Goal: Check status: Check status

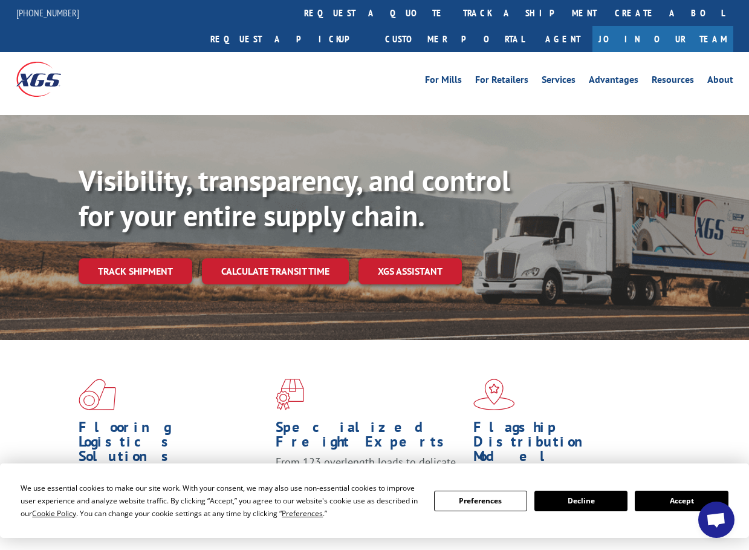
click at [132, 258] on link "Track shipment" at bounding box center [136, 270] width 114 height 25
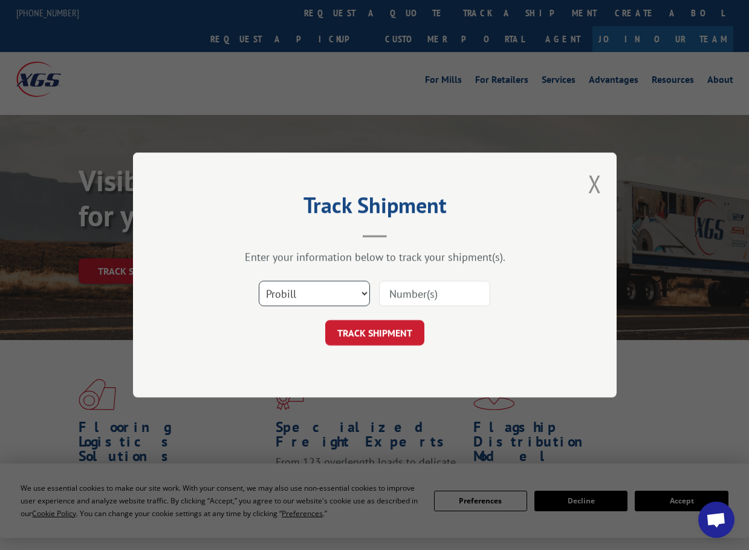
click at [319, 294] on select "Select category... Probill BOL PO" at bounding box center [314, 293] width 111 height 25
select select "bol"
click at [259, 281] on select "Select category... Probill BOL PO" at bounding box center [314, 293] width 111 height 25
click at [429, 291] on input at bounding box center [434, 293] width 111 height 25
paste input "17535542"
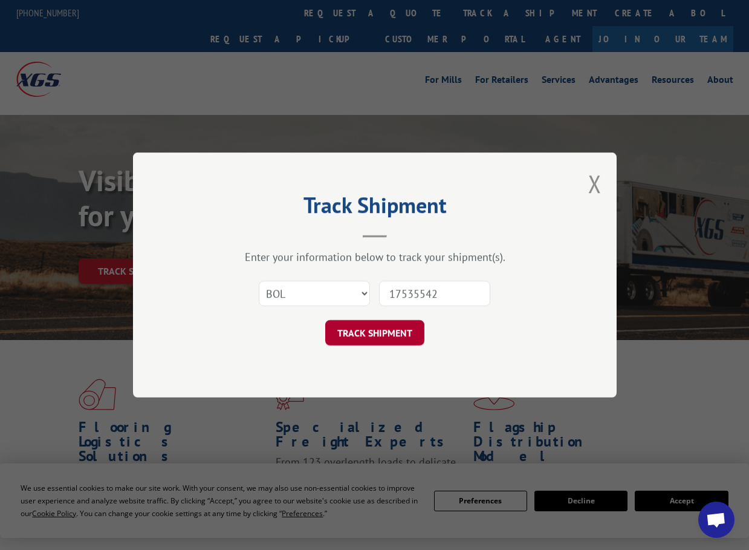
type input "17535542"
click at [375, 331] on button "TRACK SHIPMENT" at bounding box center [374, 332] width 99 height 25
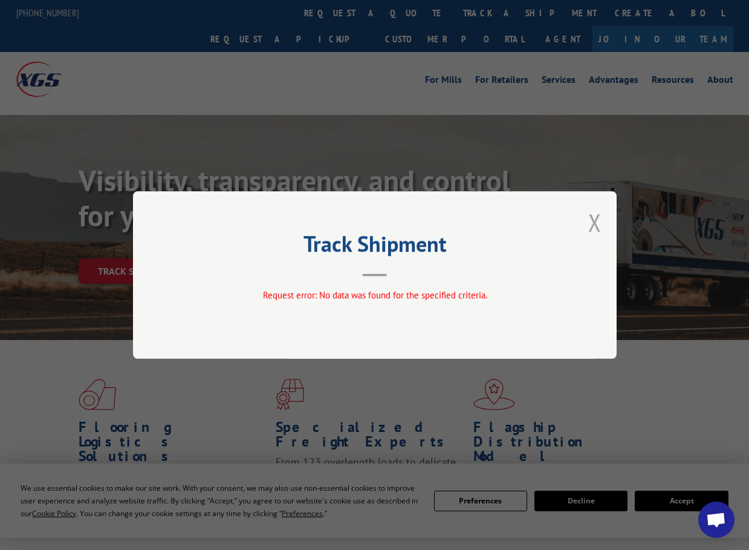
click at [591, 218] on button "Close modal" at bounding box center [594, 222] width 13 height 32
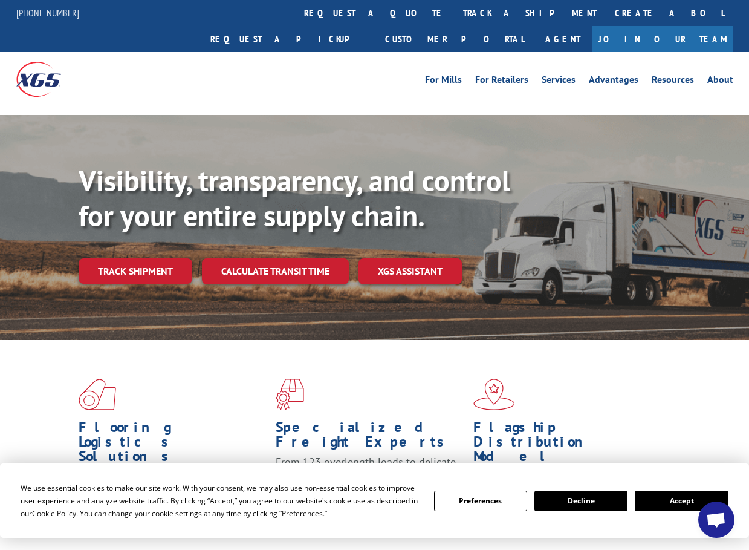
click at [122, 258] on link "Track shipment" at bounding box center [136, 270] width 114 height 25
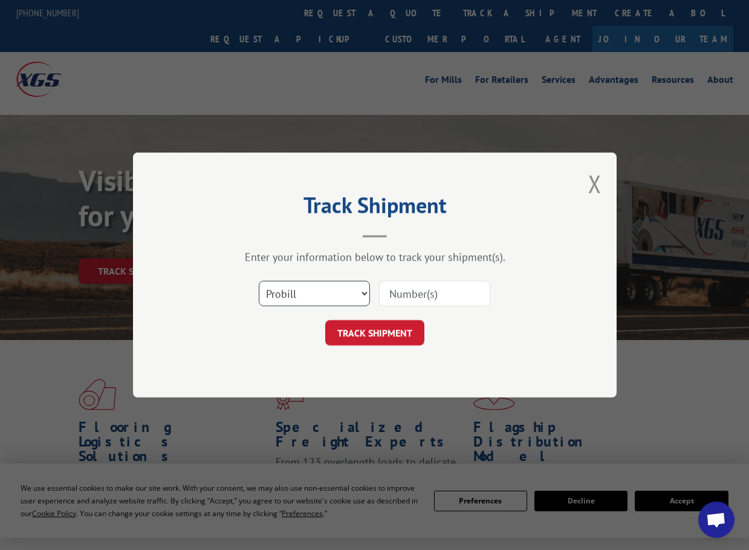
click at [350, 293] on select "Select category... Probill BOL PO" at bounding box center [314, 293] width 111 height 25
select select "po"
click at [259, 281] on select "Select category... Probill BOL PO" at bounding box center [314, 293] width 111 height 25
click at [428, 290] on input at bounding box center [434, 293] width 111 height 25
paste input "LAX-2417"
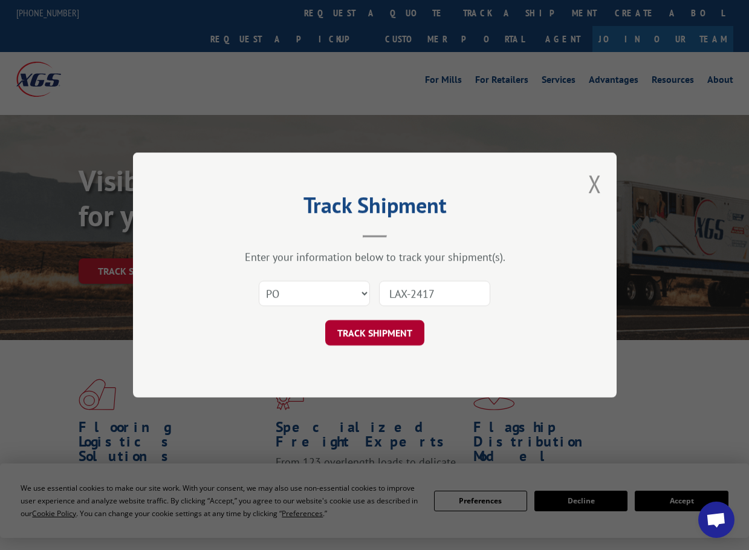
type input "LAX-2417"
click at [376, 330] on button "TRACK SHIPMENT" at bounding box center [374, 332] width 99 height 25
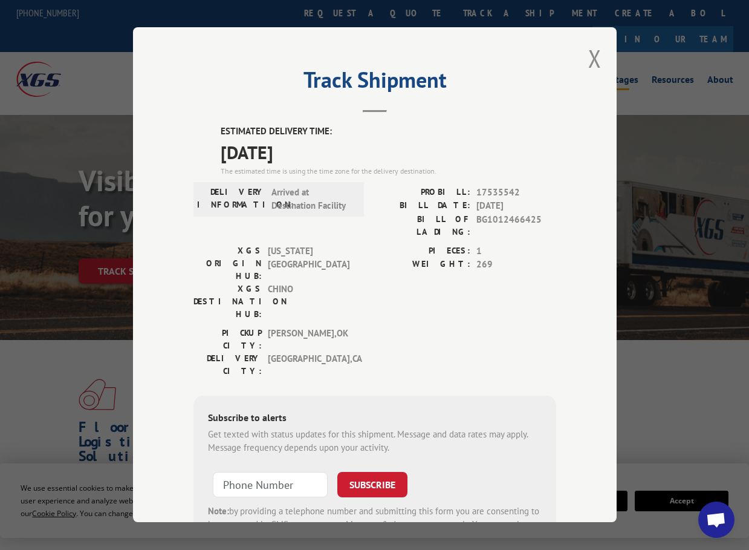
click at [588, 57] on button "Close modal" at bounding box center [594, 58] width 13 height 32
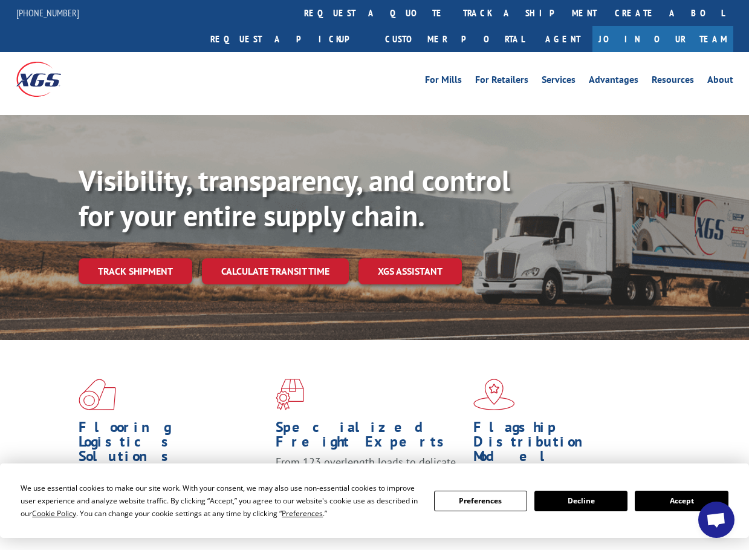
click at [310, 70] on div "For Mills For Retailers Services Advantages Resources About For Mills For Retai…" at bounding box center [374, 79] width 717 height 54
